Goal: Entertainment & Leisure: Consume media (video, audio)

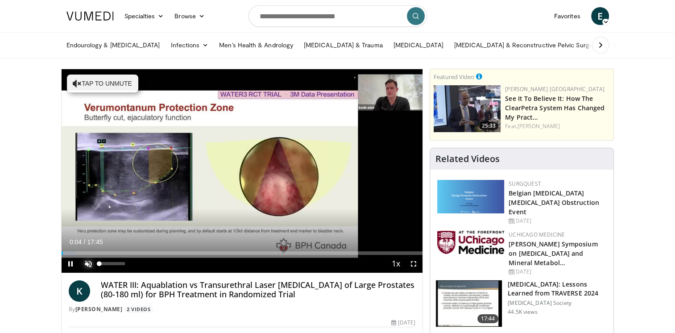
click at [86, 263] on span "Video Player" at bounding box center [88, 264] width 18 height 18
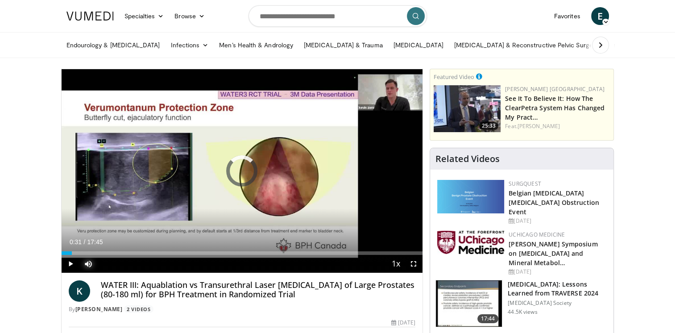
drag, startPoint x: 72, startPoint y: 252, endPoint x: 136, endPoint y: 246, distance: 64.2
click at [136, 255] on div "Current Time 0:31 / Duration 17:45 Play Skip Backward Skip Forward Mute 0% Load…" at bounding box center [243, 264] width 362 height 18
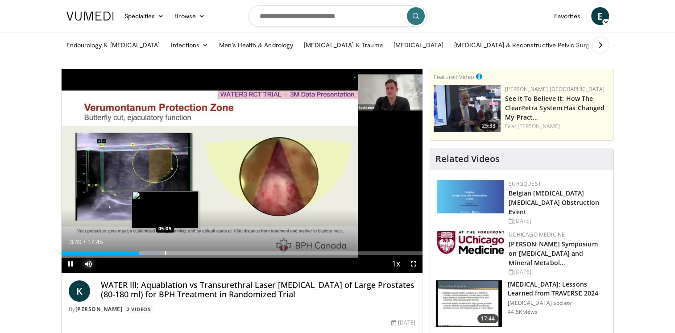
click at [165, 254] on div "Progress Bar" at bounding box center [165, 253] width 1 height 4
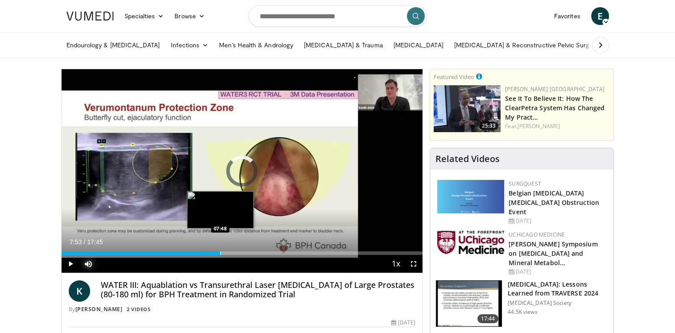
click at [221, 250] on div "Loaded : 39.09% 07:53 07:48" at bounding box center [243, 250] width 362 height 8
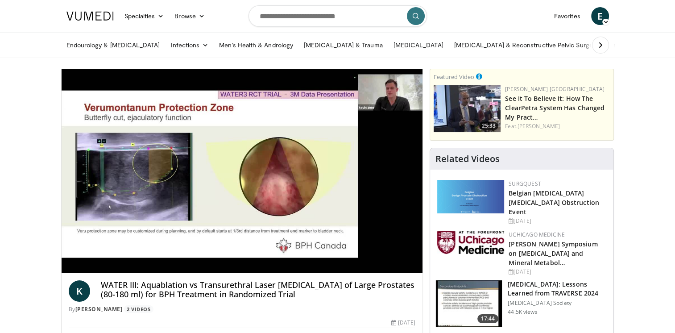
click at [265, 253] on div "10 seconds Tap to unmute" at bounding box center [243, 171] width 362 height 204
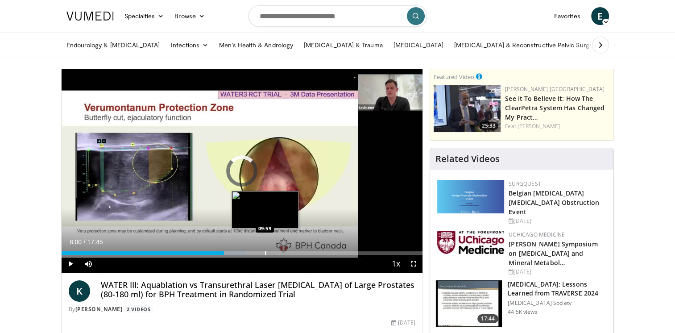
click at [265, 253] on div "Progress Bar" at bounding box center [265, 253] width 1 height 4
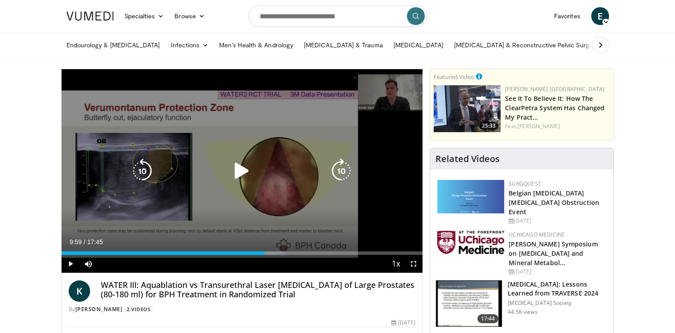
click at [237, 171] on icon "Video Player" at bounding box center [241, 170] width 25 height 25
click at [244, 172] on icon "Video Player" at bounding box center [241, 170] width 25 height 25
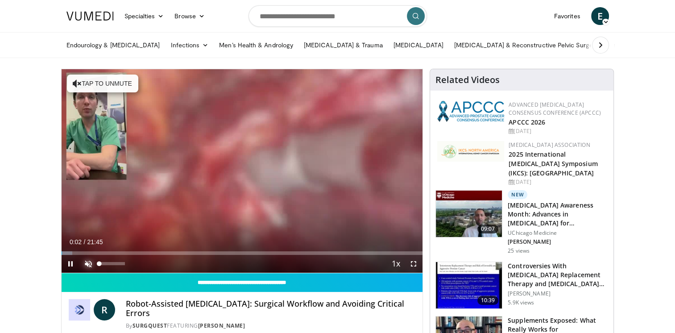
click at [89, 262] on span "Video Player" at bounding box center [88, 264] width 18 height 18
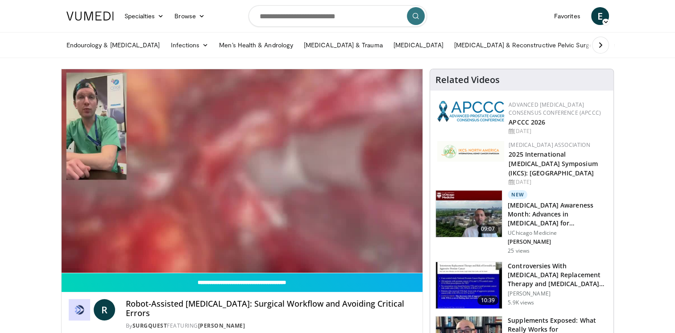
click at [130, 251] on video-js "**********" at bounding box center [243, 171] width 362 height 204
click at [130, 251] on div "10 seconds Tap to unmute" at bounding box center [243, 171] width 362 height 204
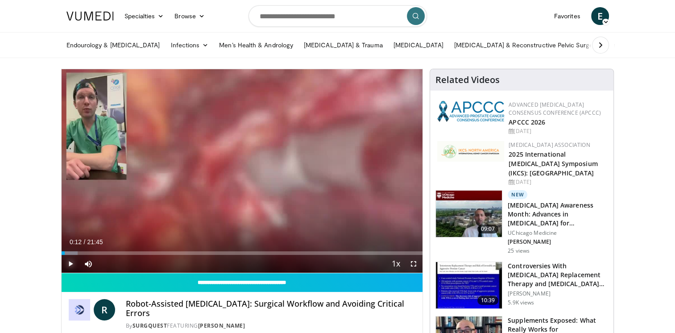
click at [71, 262] on span "Video Player" at bounding box center [71, 264] width 18 height 18
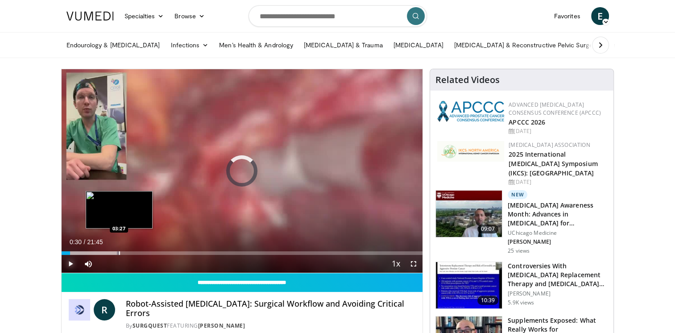
drag, startPoint x: 78, startPoint y: 252, endPoint x: 119, endPoint y: 253, distance: 41.1
click at [119, 253] on div "Loaded : 15.95% 03:26 03:27" at bounding box center [243, 253] width 362 height 4
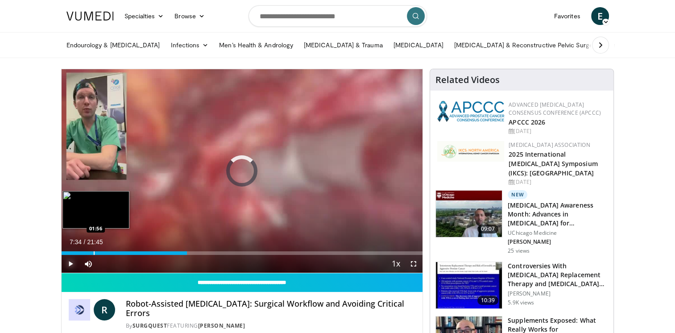
drag, startPoint x: 187, startPoint y: 253, endPoint x: 93, endPoint y: 250, distance: 94.3
click at [93, 250] on div "Loaded : 9.20% 01:56 01:56" at bounding box center [243, 250] width 362 height 8
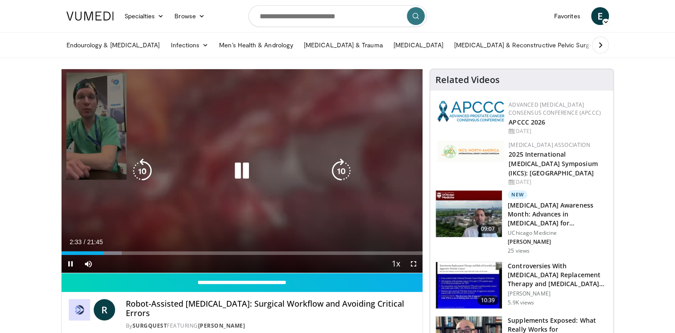
drag, startPoint x: 148, startPoint y: 263, endPoint x: 346, endPoint y: 96, distance: 259.5
click at [346, 96] on div "10 seconds Tap to unmute" at bounding box center [243, 171] width 362 height 204
click at [246, 170] on icon "Video Player" at bounding box center [241, 170] width 25 height 25
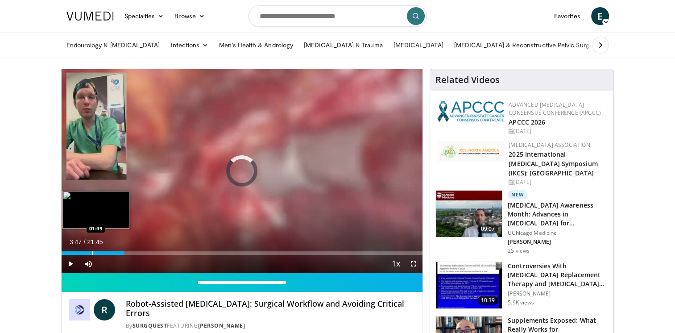
drag, startPoint x: 124, startPoint y: 253, endPoint x: 91, endPoint y: 253, distance: 33.0
click at [91, 253] on div "Loaded : 0.00% 01:51 01:49" at bounding box center [243, 253] width 362 height 4
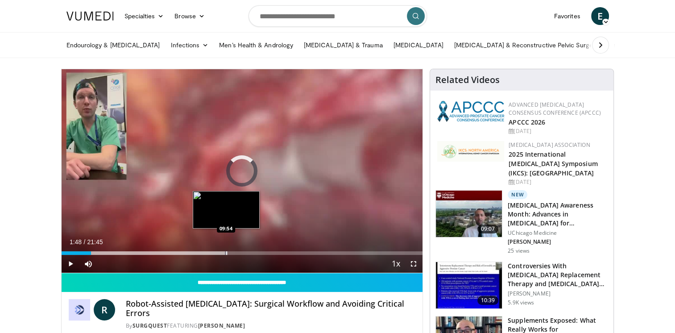
drag, startPoint x: 91, startPoint y: 251, endPoint x: 226, endPoint y: 254, distance: 134.8
click at [226, 254] on div "Loaded : 45.99% 09:54 09:54" at bounding box center [243, 253] width 362 height 4
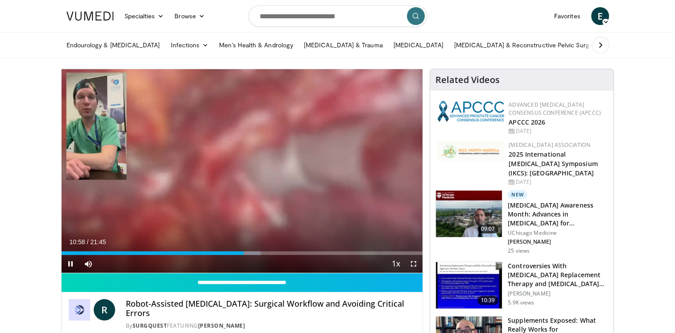
drag, startPoint x: 218, startPoint y: 243, endPoint x: 377, endPoint y: 176, distance: 172.0
click at [377, 176] on div "10 seconds Tap to unmute" at bounding box center [243, 171] width 362 height 204
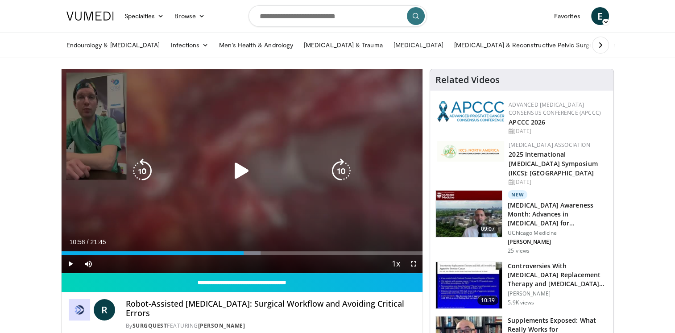
click at [240, 169] on icon "Video Player" at bounding box center [241, 170] width 25 height 25
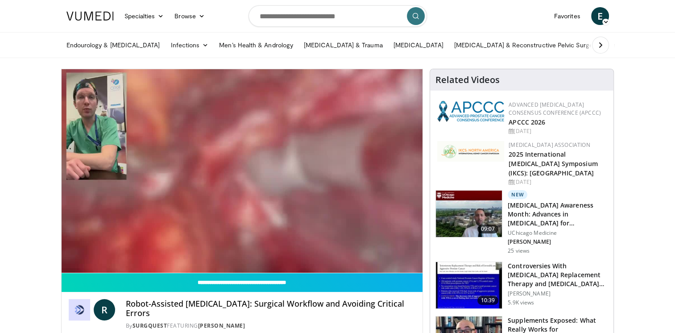
drag, startPoint x: 293, startPoint y: 193, endPoint x: 166, endPoint y: 129, distance: 142.9
click at [166, 129] on div "10 seconds Tap to unmute" at bounding box center [243, 171] width 362 height 204
